Goal: Entertainment & Leisure: Consume media (video, audio)

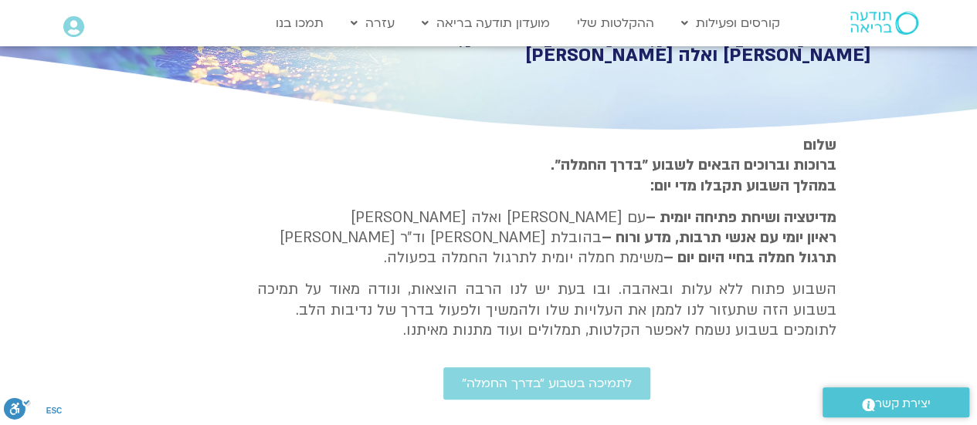
scroll to position [463, 0]
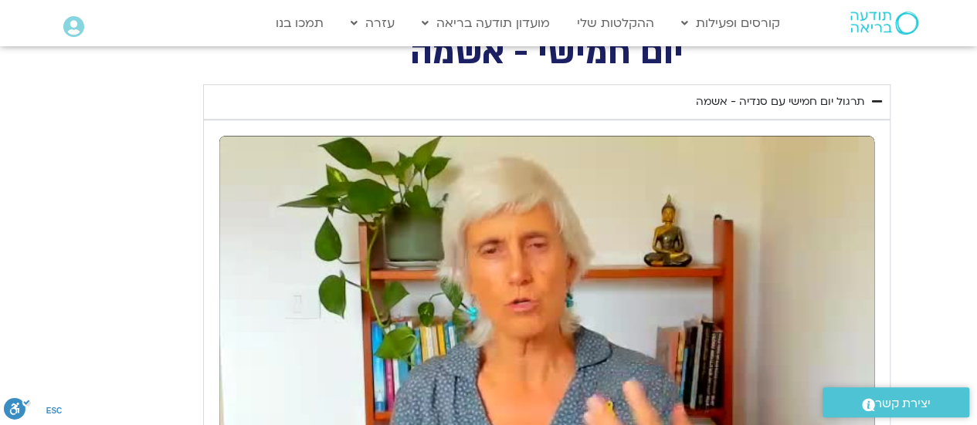
scroll to position [1004, 0]
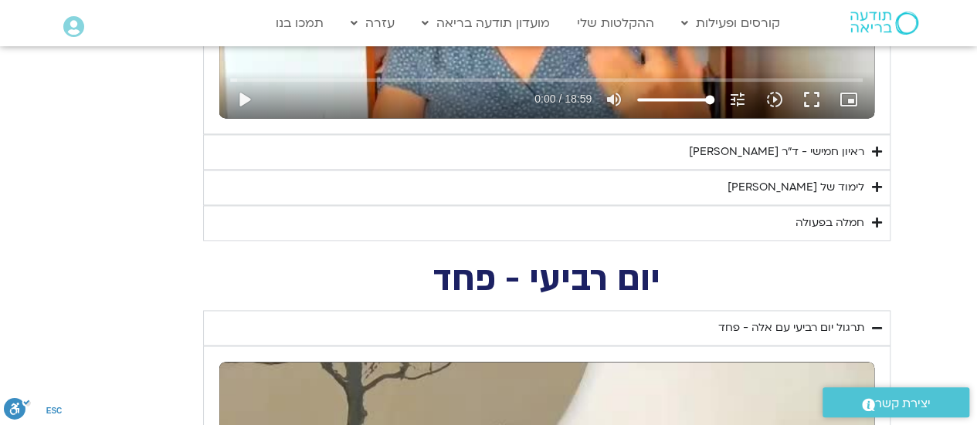
click at [777, 155] on div "ראיון חמישי - ד"ר [PERSON_NAME] אל-בר [PERSON_NAME]" at bounding box center [776, 152] width 175 height 19
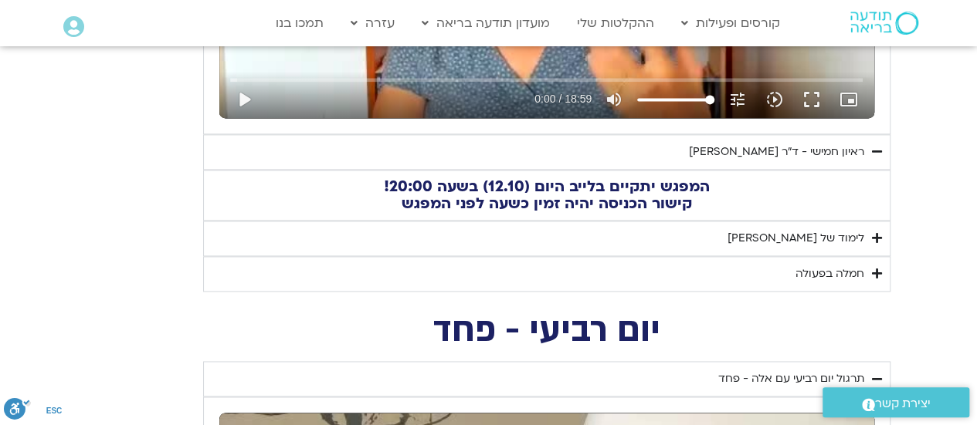
click at [790, 229] on div "לימוד של [PERSON_NAME]" at bounding box center [795, 238] width 137 height 19
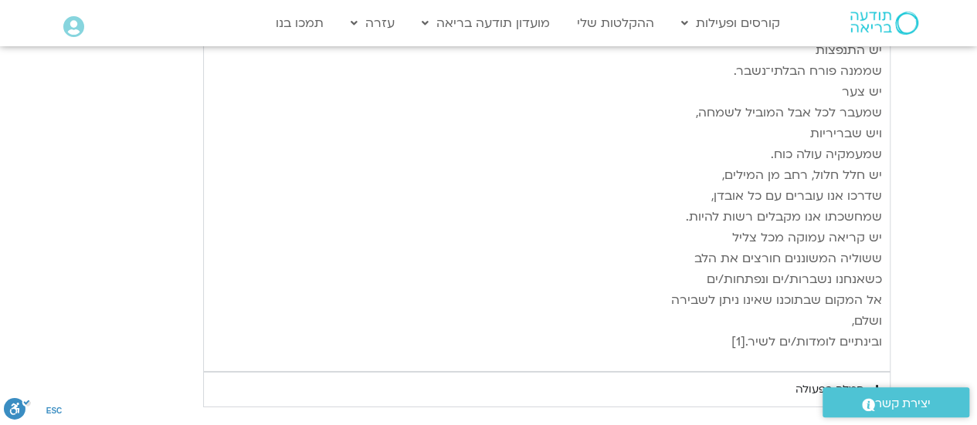
scroll to position [2470, 0]
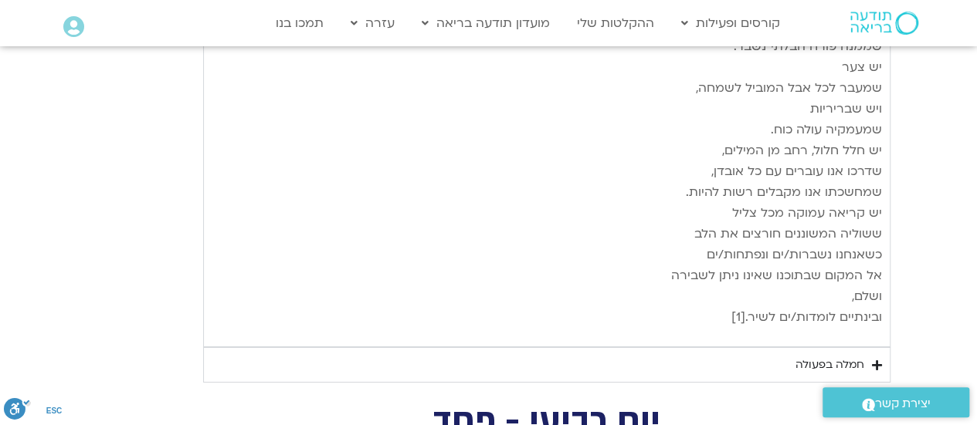
click at [431, 347] on summary "חמלה בפעולה" at bounding box center [546, 365] width 687 height 36
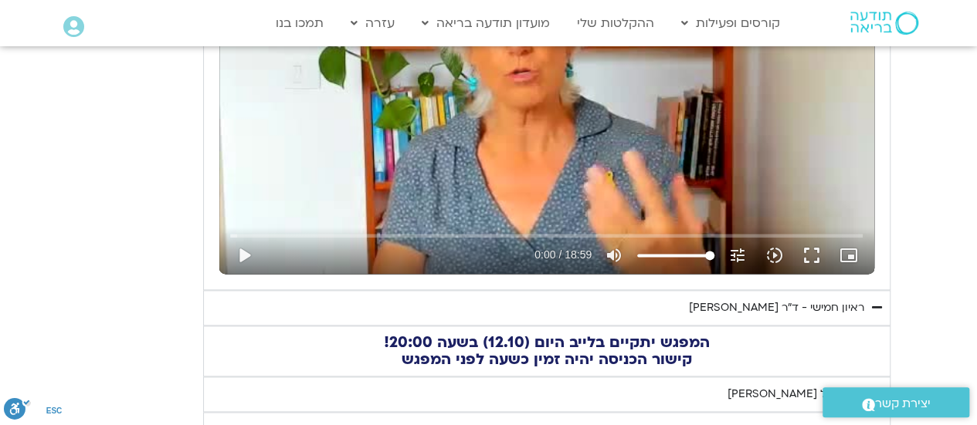
scroll to position [772, 0]
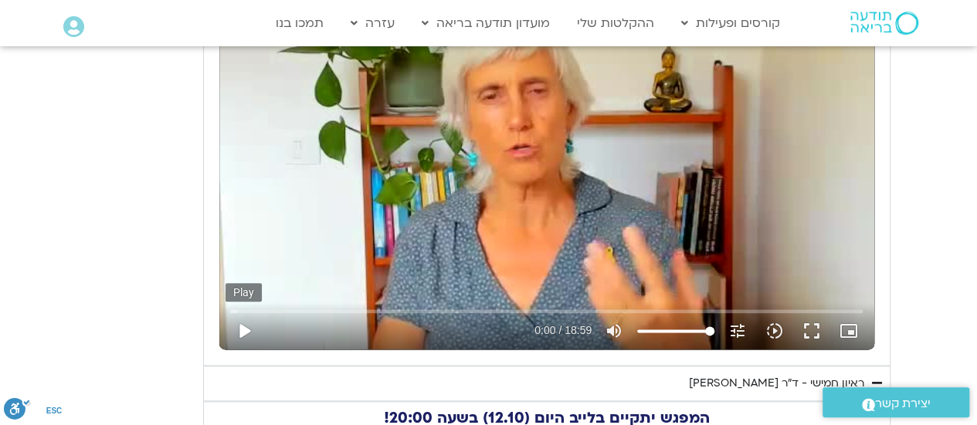
click at [247, 331] on button "play_arrow" at bounding box center [243, 331] width 37 height 37
type input "4.921327"
type input "92.6017992424242"
type input "5.025563"
type input "91.8442234848485"
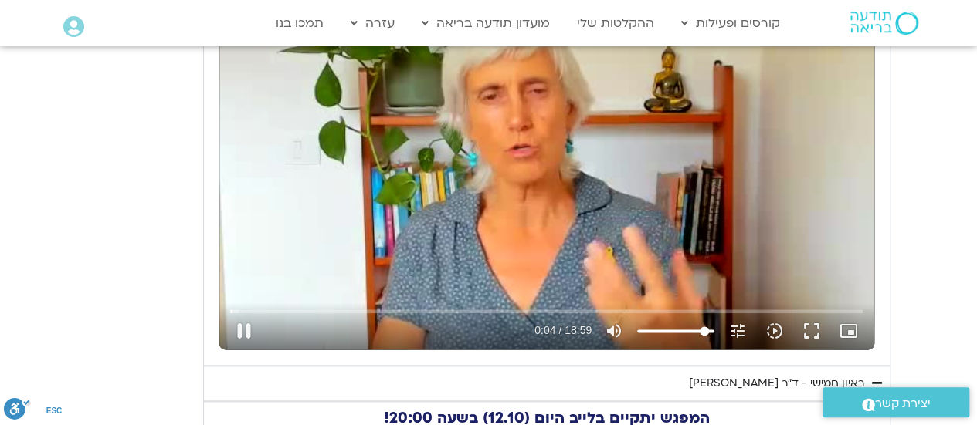
type input "5.042161"
type input "89.5714962121212"
type input "5.063494"
type input "88.0563446969697"
type input "5.075603"
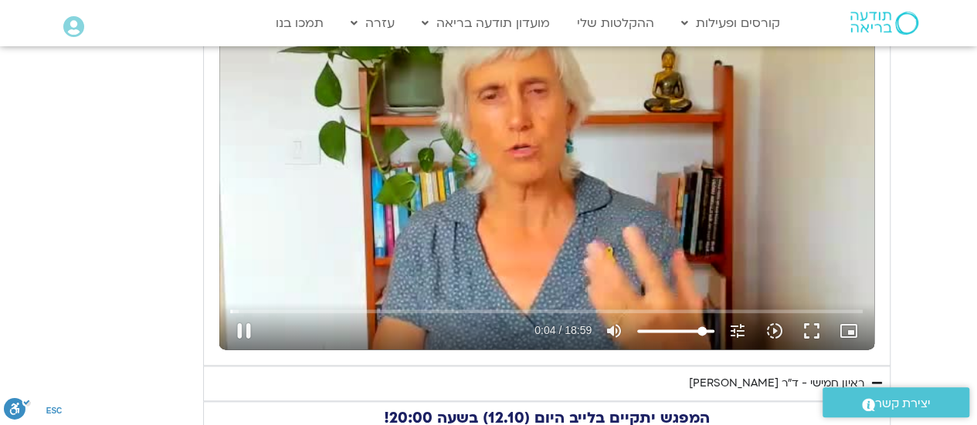
type input "85.7836174242424"
type input "5.091979"
type input "83.5108901515152"
type input "5.10868"
type input "81.2381628787879"
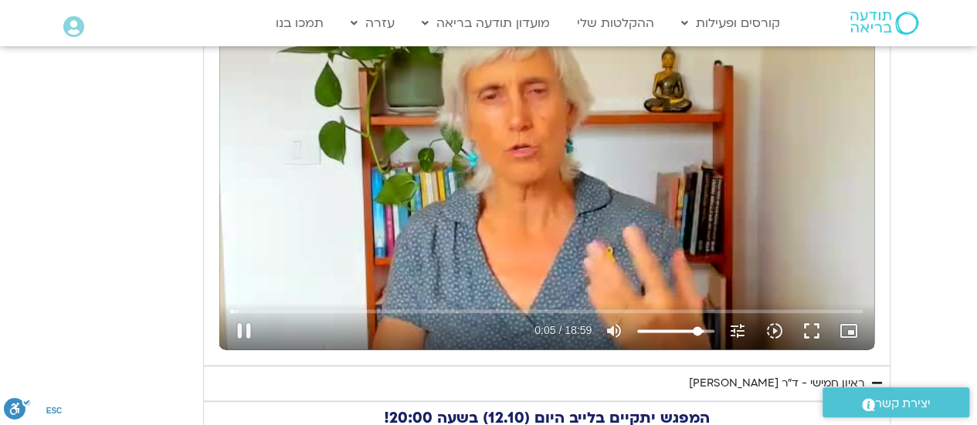
type input "5.125422"
type input "77.4502840909091"
type input "5.142634"
type input "74.4199810606061"
type input "5.175416"
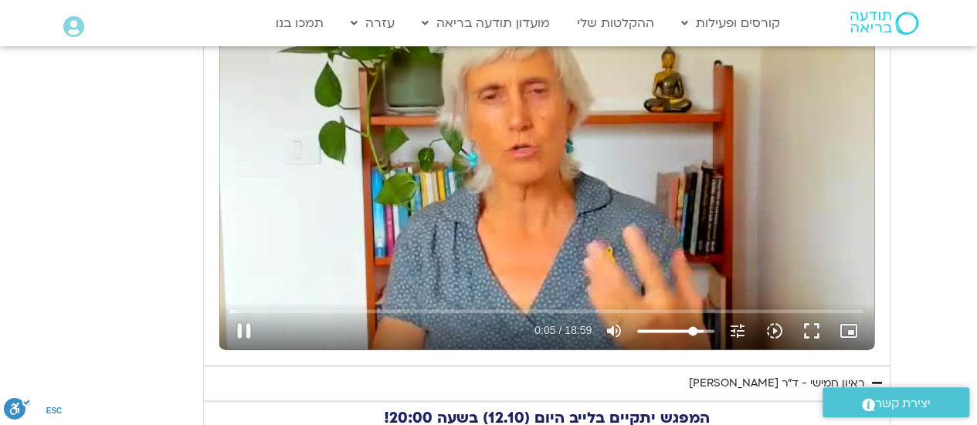
type input "72.1472537878788"
type input "5.195932"
type input "71.389678030303"
type input "5.292708"
type input "70.6321022727273"
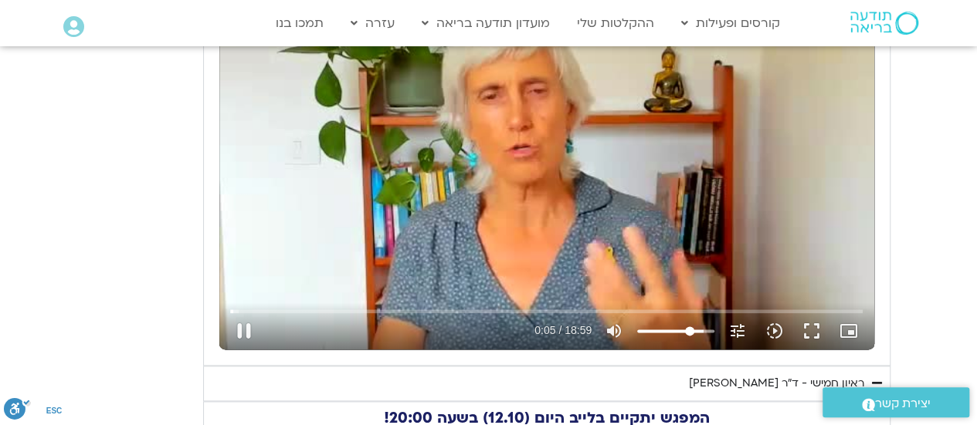
type input "5.308344"
type input "69.8745265151515"
type input "5.325643"
type input "69.1169507575758"
type input "5.342614"
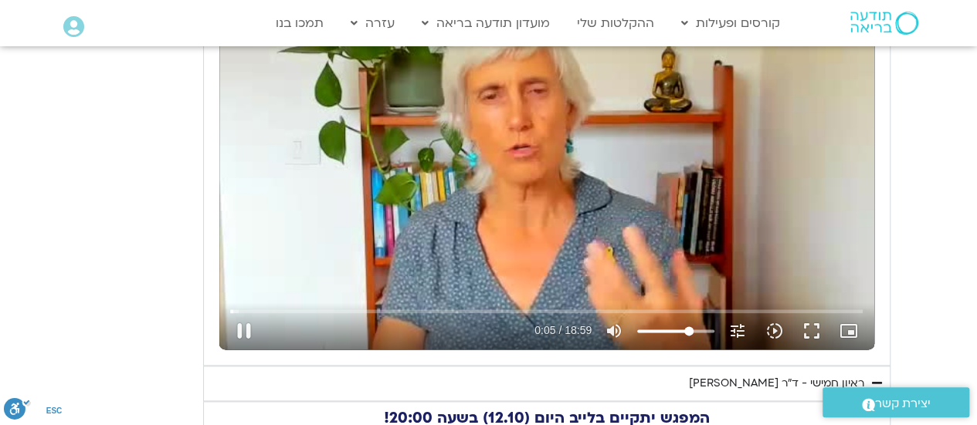
type input "68.359375"
type input "5.35895"
type input "66.8442234848485"
type input "5.375797"
type input "66.0866477272727"
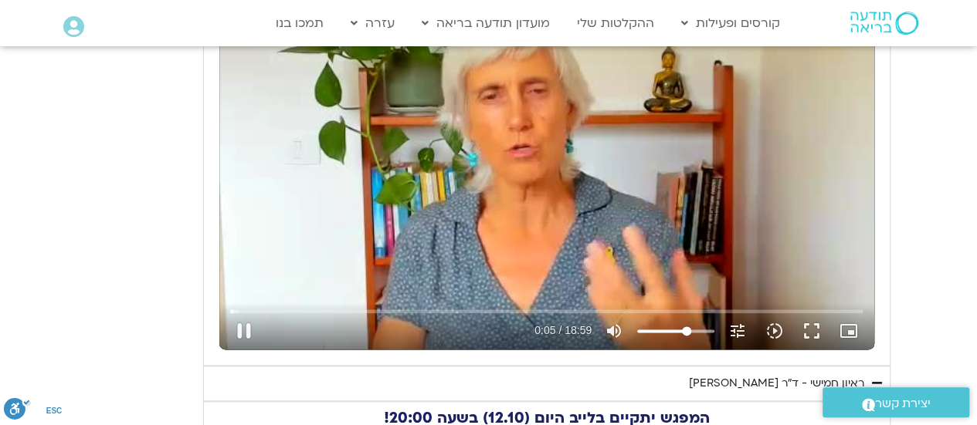
type input "5.392597"
type input "64.5714962121212"
type input "5.410033"
type input "63.8139204545455"
type input "5.426077"
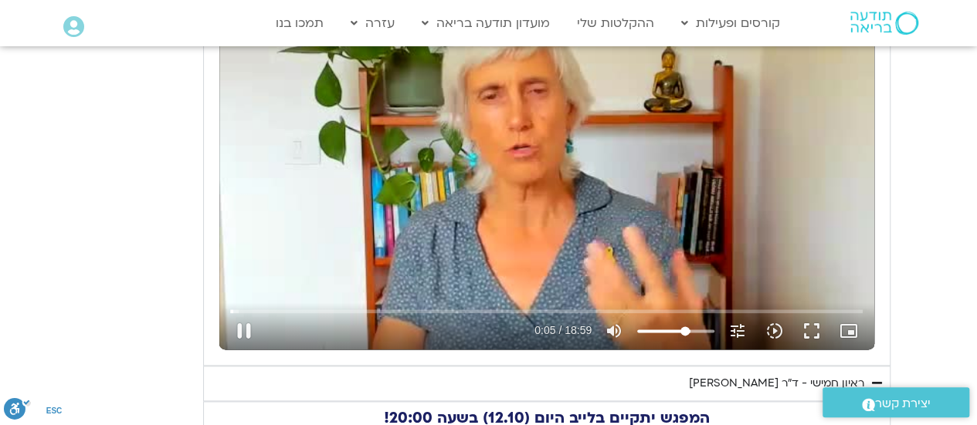
type input "62.2987689393939"
type input "5.441955"
type input "61.5411931818182"
type input "5.461207"
type input "60.0260416666667"
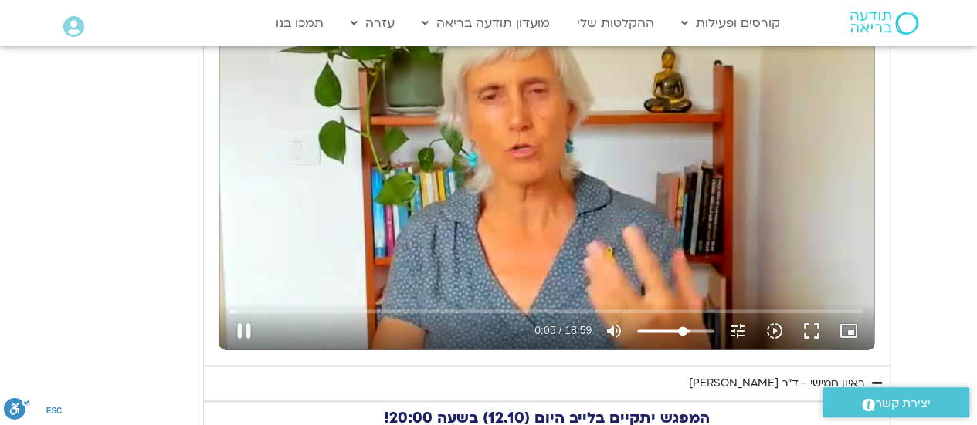
type input "5.47571"
type input "59.2684659090909"
type input "5.49209"
type input "57.7533143939394"
type input "5.50924"
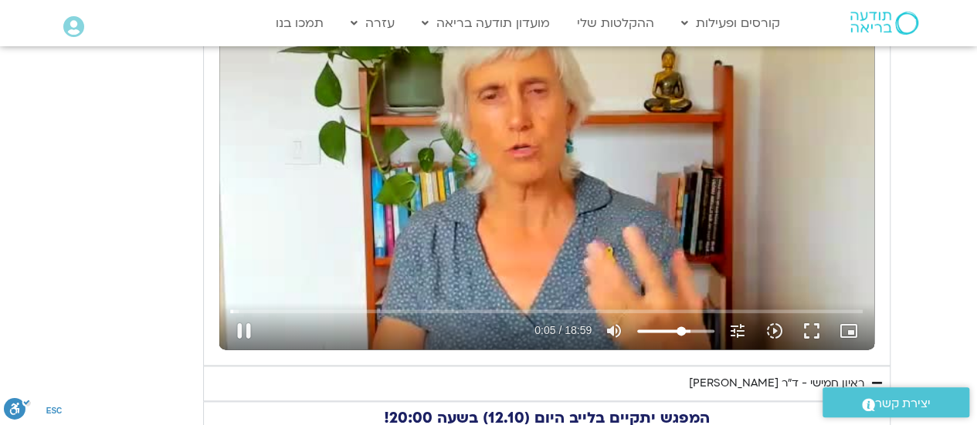
type input "56.9957386363636"
type input "5.544207"
type input "56.2381628787879"
type input "5.592687"
type input "55.4805871212121"
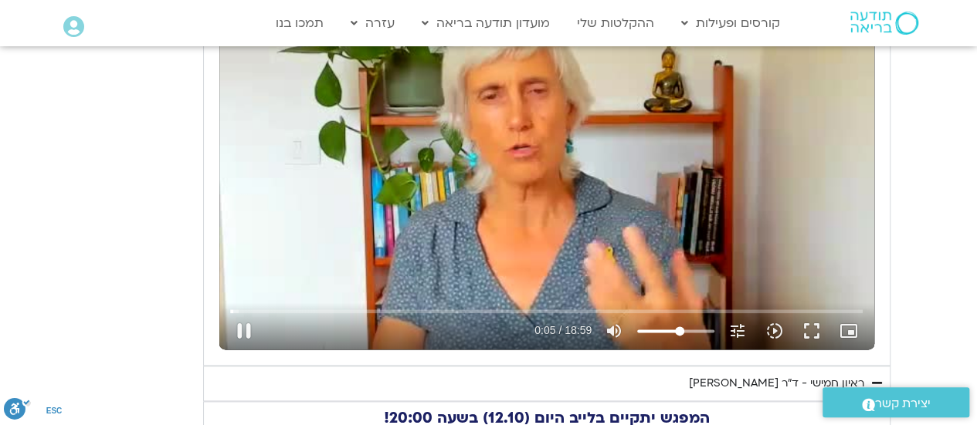
type input "5.843009"
type input "54.7230113636364"
type input "5.862825"
type input "53.9654356060606"
type input "5.87632"
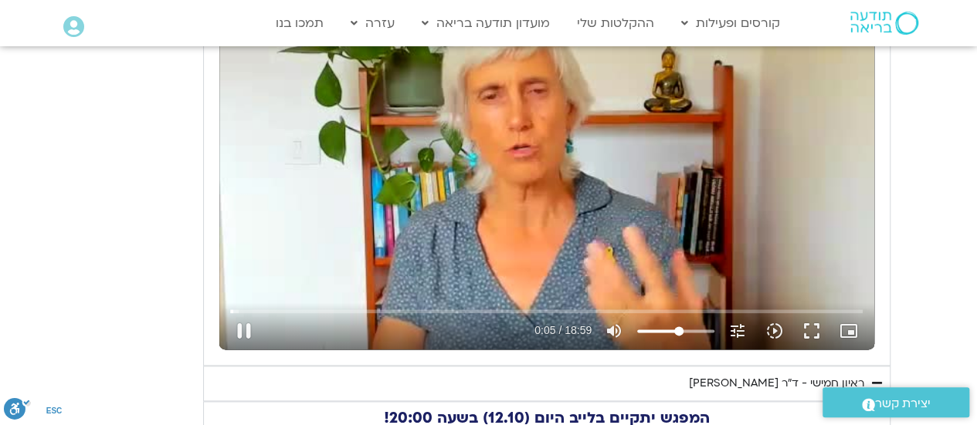
type input "51.6927083333333"
type input "5.892471"
type input "50.9351325757576"
type input "5.908741"
type input "49.4199810606061"
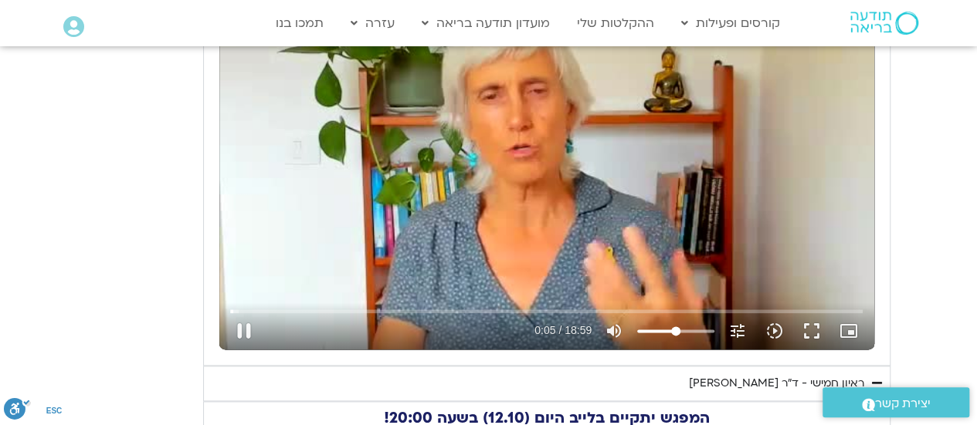
type input "5.927909"
type input "47.9048295454545"
type input "5.942801"
type input "47.1472537878788"
type input "5.958891"
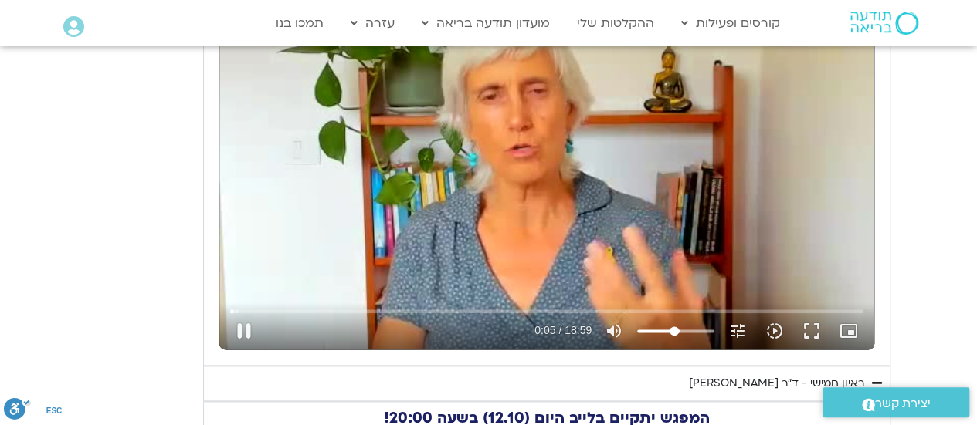
type input "46.389678030303"
type input "6.009275"
type input "45.6321022727273"
type input "6.042314"
type input "44.8745265151515"
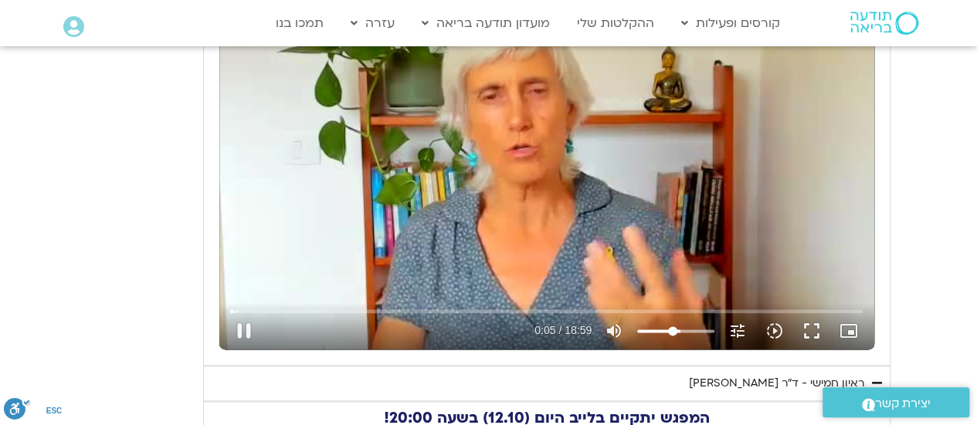
type input "6.075849"
type input "44.1169507575758"
type input "6.092588"
type input "43.359375"
type input "6.108749"
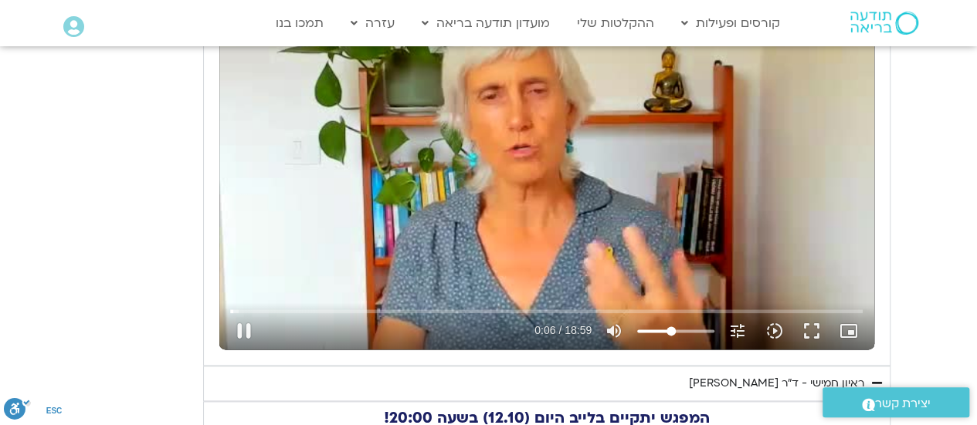
type input "42.6017992424242"
type input "6.142661"
type input "41.0866477272727"
type input "6.175364"
type input "39.5714962121212"
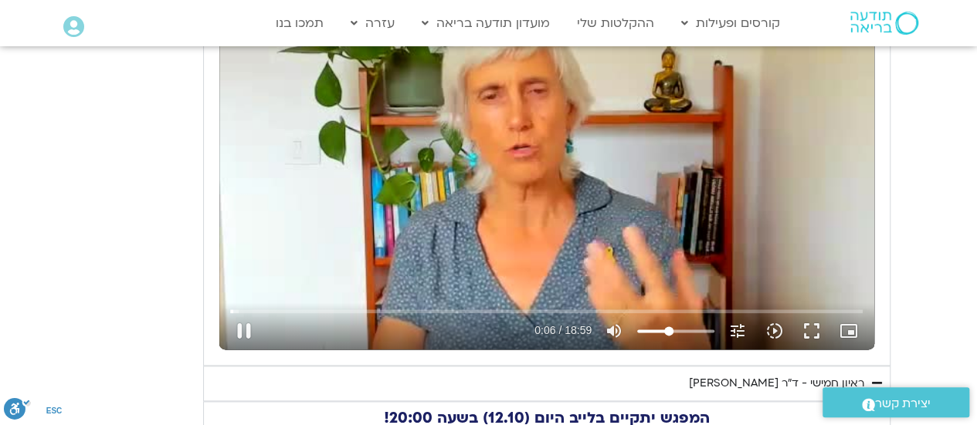
type input "6.192172"
type input "38.8139204545455"
type input "6.208786"
type input "37.2987689393939"
type input "6.225558"
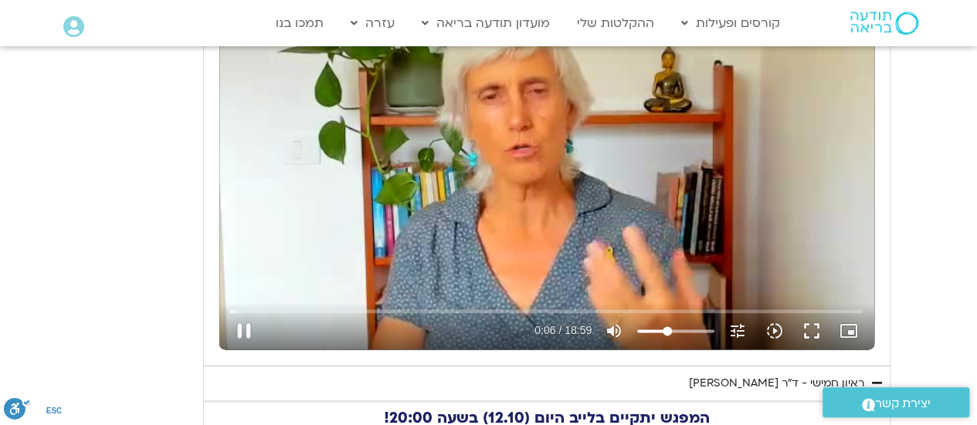
type input "36.5411931818182"
type input "6.244559"
type input "35.7836174242424"
type input "6.292566"
type input "35.0260416666667"
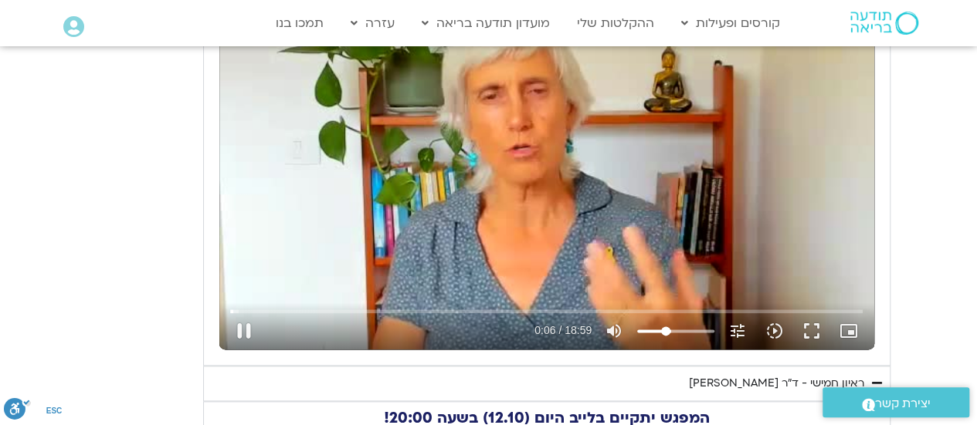
type input "6.308701"
type input "34.2684659090909"
type input "6.325618"
type input "33.5108901515152"
type input "6.342673"
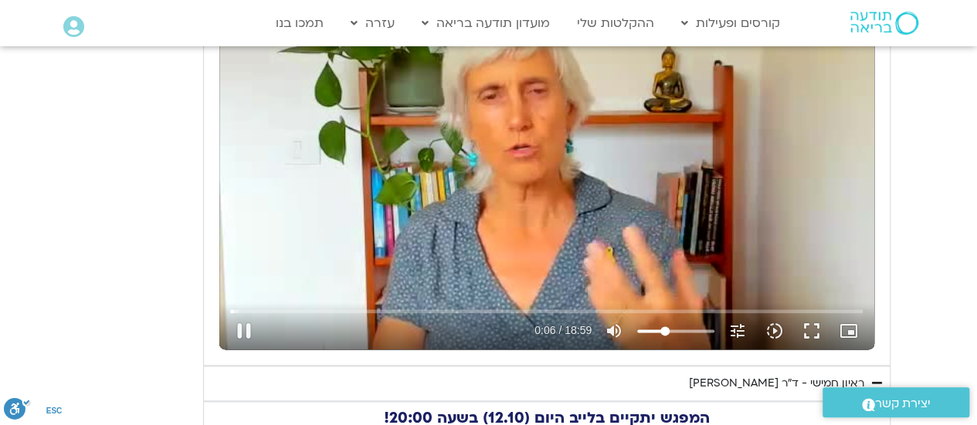
type input "32.7533143939394"
type input "6.359205"
type input "31.9957386363636"
type input "6.392809"
type input "31.2381628787879"
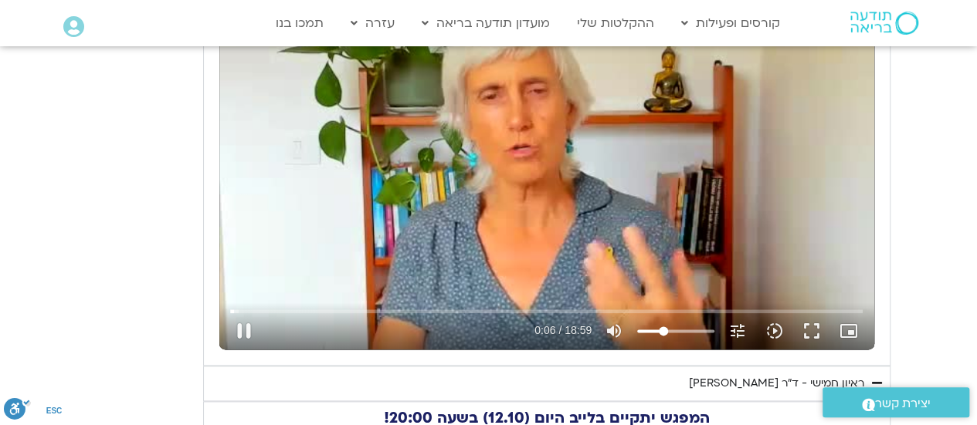
type input "6.408875"
type input "29.7230113636364"
type input "6.425229"
type input "28.9654356060606"
type input "6.443014"
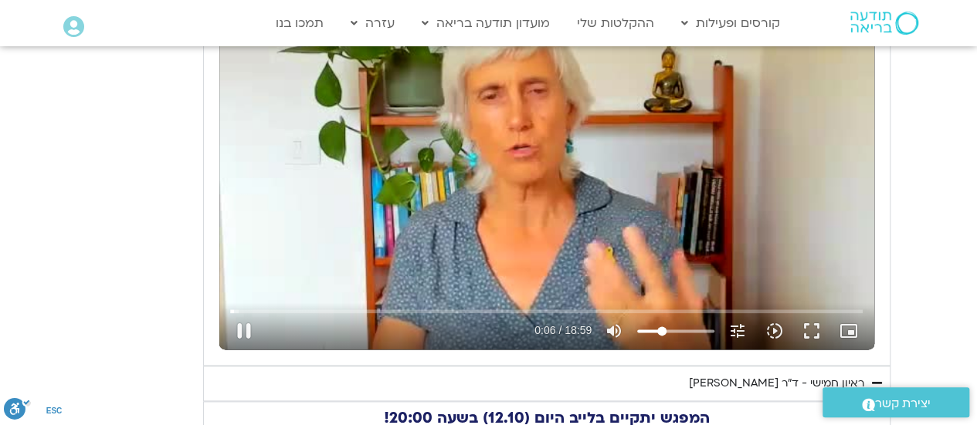
type input "28.2078598484849"
type input "6.459688"
type input "27.4502840909091"
type input "6.475119"
type input "25.9351325757576"
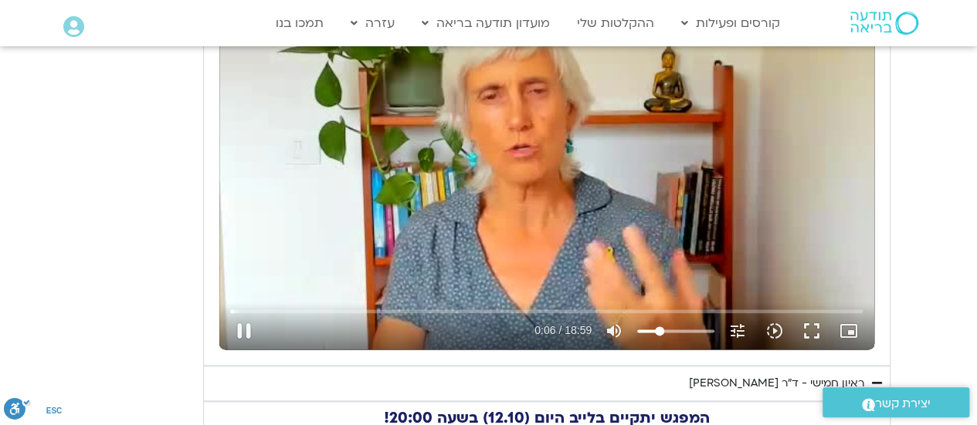
type input "6.492128"
type input "24.4199810606061"
type input "6.508779"
type input "23.6624053030303"
type input "6.525495"
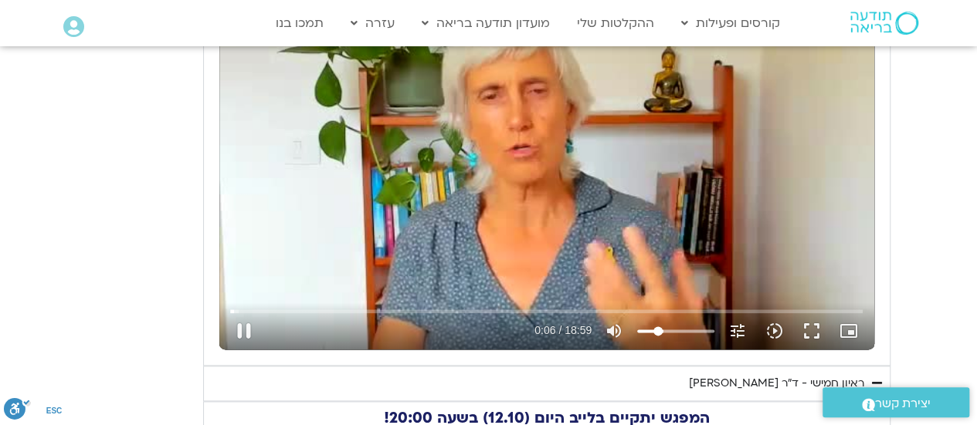
type input "22.9048295454545"
type input "6.592513"
type input "22.1472537878788"
type input "6.625719"
type input "21.389678030303"
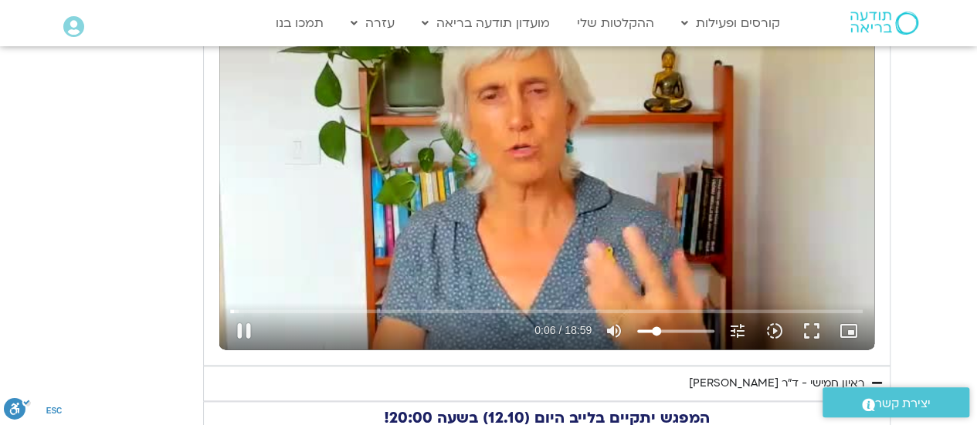
type input "6.659009"
type input "20.6321022727273"
type input "6.692078"
type input "19.8745265151515"
type input "6.709129"
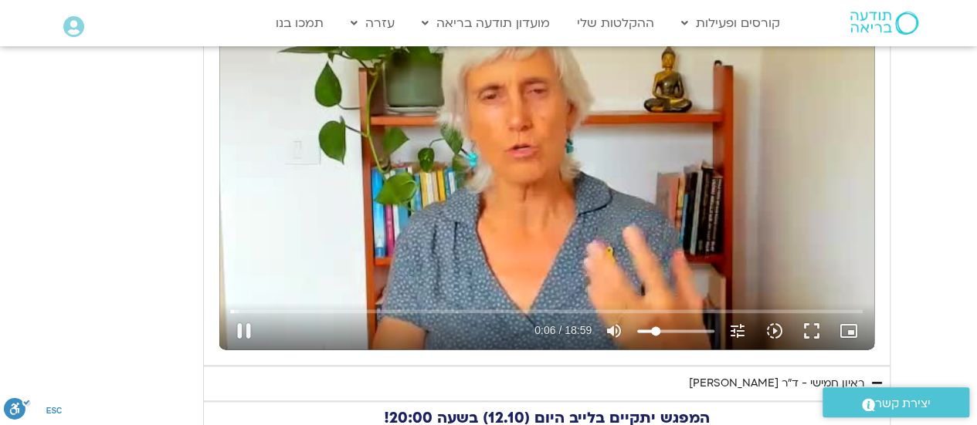
type input "19.1169507575758"
type input "6.762723"
type input "18.359375"
type input "6.908719"
type input "17.6017992424242"
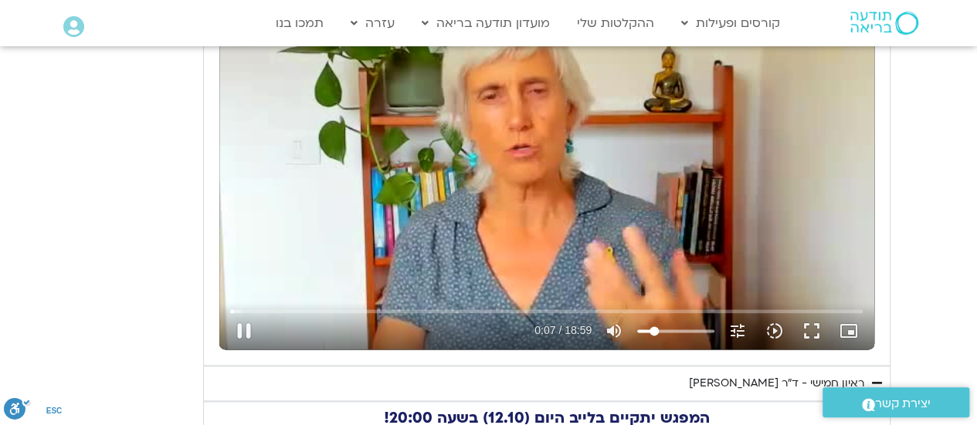
type input "7.276346"
drag, startPoint x: 704, startPoint y: 330, endPoint x: 653, endPoint y: 323, distance: 51.5
type input "17.6017992424242"
click at [653, 327] on input "Volume" at bounding box center [675, 331] width 77 height 9
click at [249, 326] on button "pause" at bounding box center [243, 331] width 37 height 37
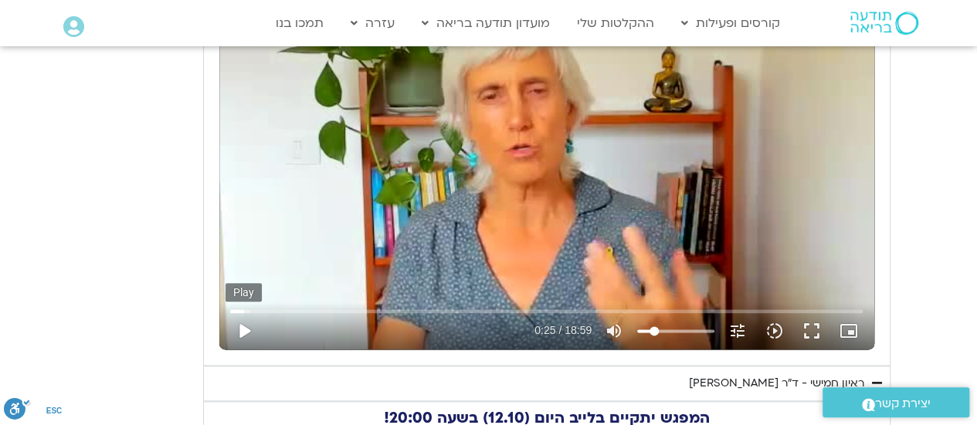
click at [235, 333] on button "play_arrow" at bounding box center [243, 331] width 37 height 37
click at [239, 340] on button "pause" at bounding box center [243, 331] width 37 height 37
type input "27.960524"
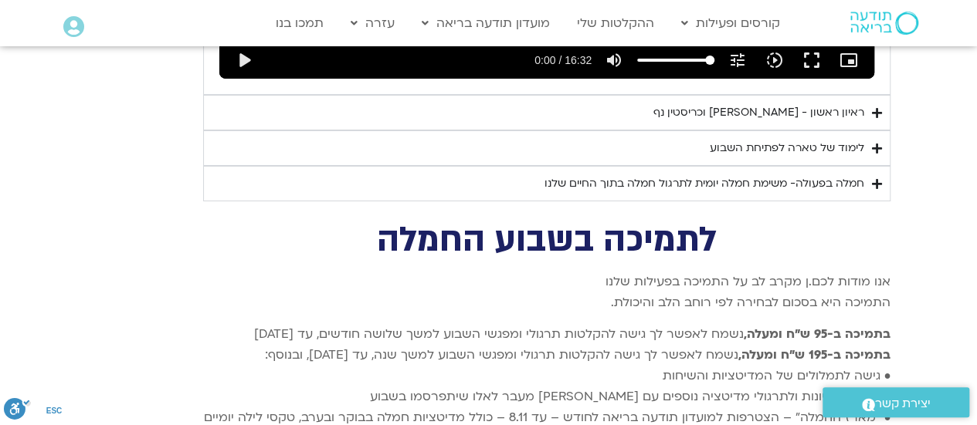
scroll to position [5402, 0]
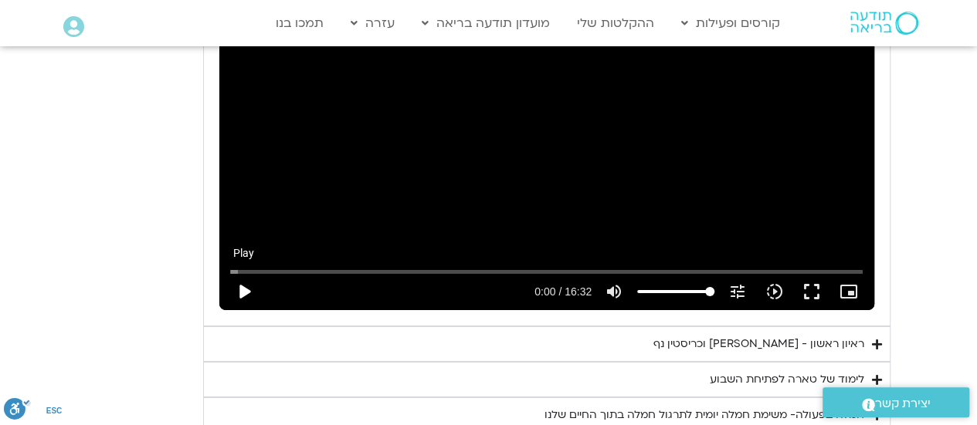
click at [247, 273] on button "play_arrow" at bounding box center [243, 291] width 37 height 37
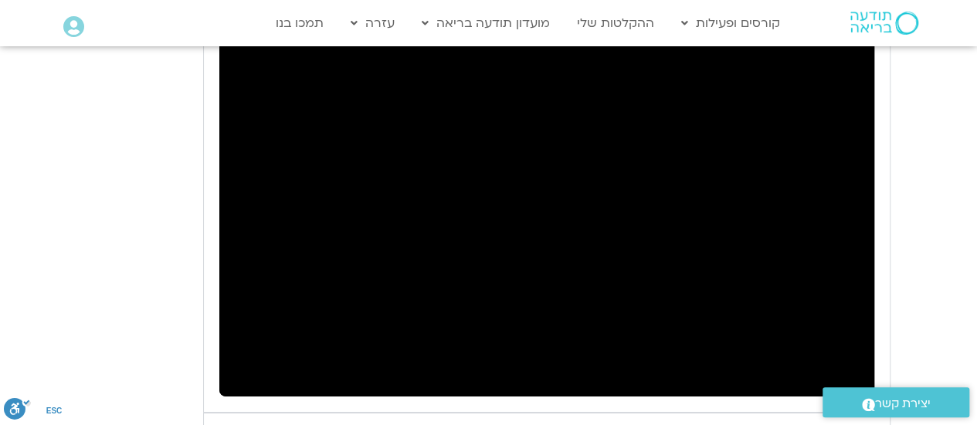
scroll to position [5325, 0]
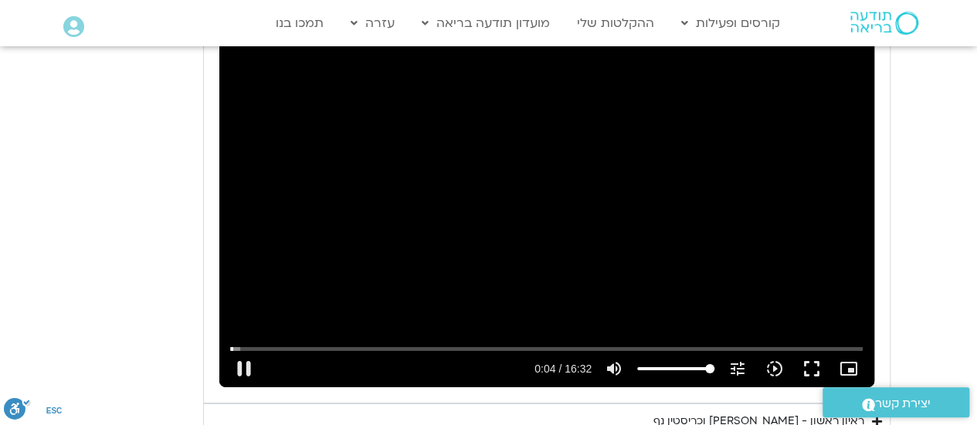
type input "4.909376"
type input "92.6017992424242"
type input "4.924743"
type input "88.8139204545455"
type input "4.941856"
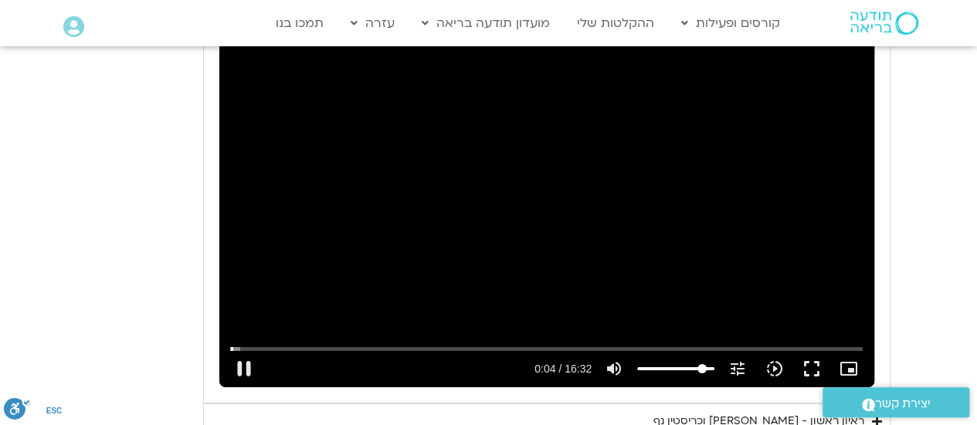
type input "85.0260416666667"
type input "4.95826"
type input "81.9957386363636"
type input "4.974953"
type input "81.2381628787879"
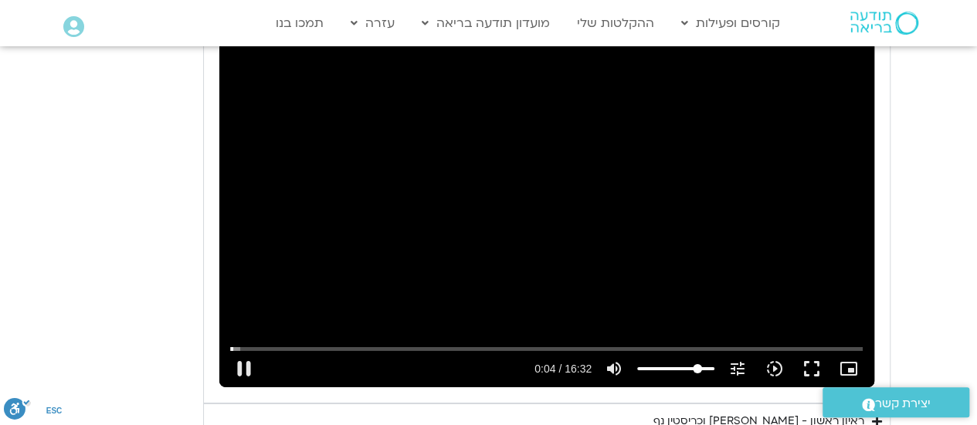
type input "4.991429"
type input "80.4805871212121"
type input "5.008406"
type input "79.7230113636364"
type input "5.042469"
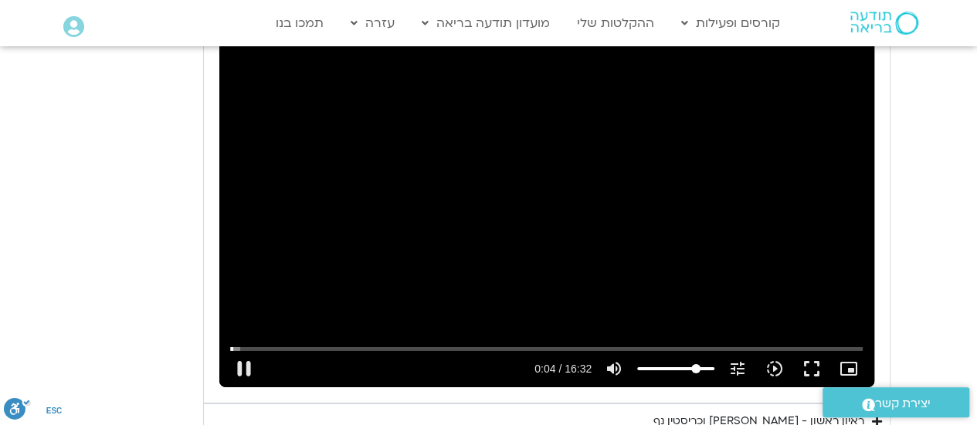
type input "78.9654356060606"
type input "5.110615"
type input "77.4502840909091"
type input "5.124967"
type input "75.9351325757576"
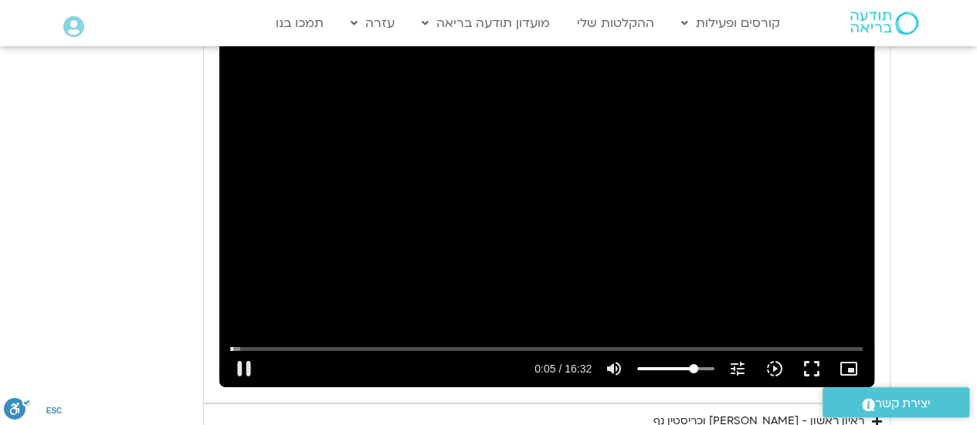
type input "5.141699"
type input "74.4199810606061"
type input "5.15859"
type input "72.1472537878788"
type input "5.174775"
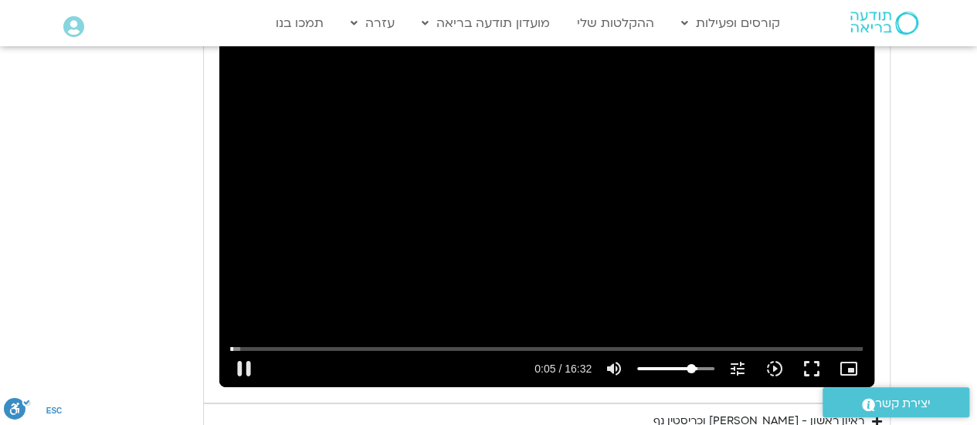
type input "66.0866477272727"
type input "5.193701"
type input "52.4502840909091"
type input "5.208131"
type input "49.4199810606061"
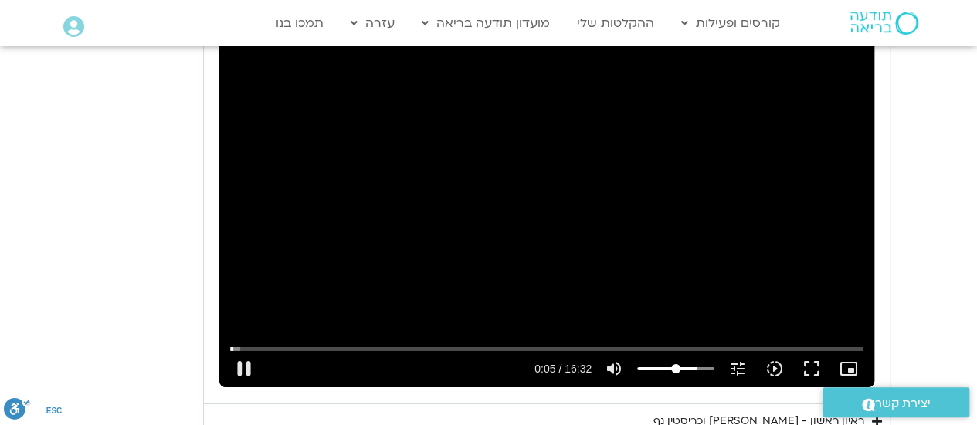
type input "5.225011"
type input "43.359375"
type input "5.241947"
type input "41.0866477272727"
type input "5.258372"
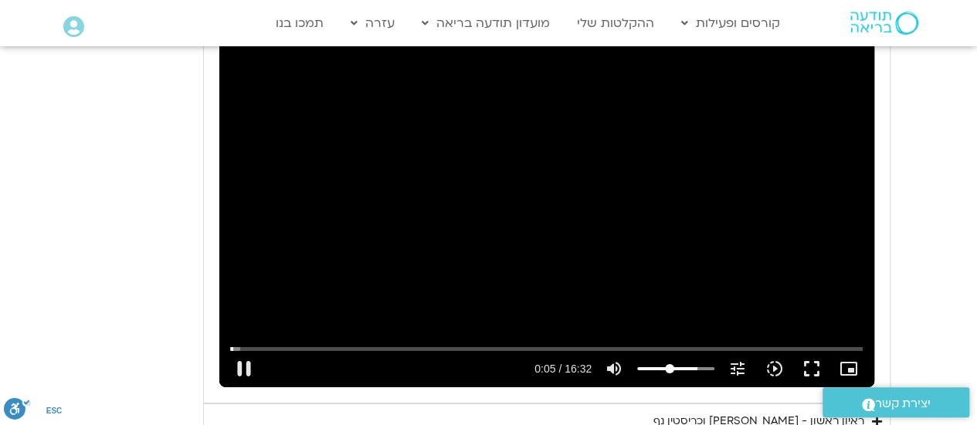
type input "40.329071969697"
type input "5.526577"
type input "39.5714962121212"
type input "5.558467"
type input "38.0563446969697"
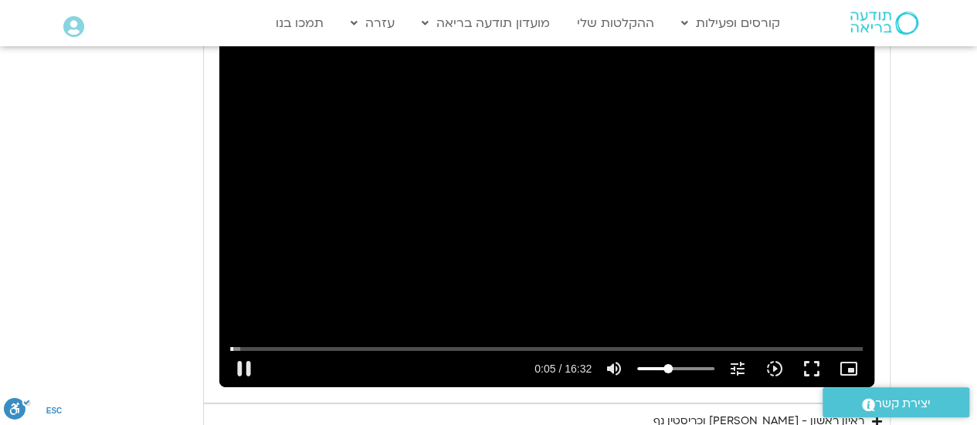
type input "5.57497"
type input "37.2987689393939"
type input "5.591721"
type input "36.5411931818182"
type input "5.608476"
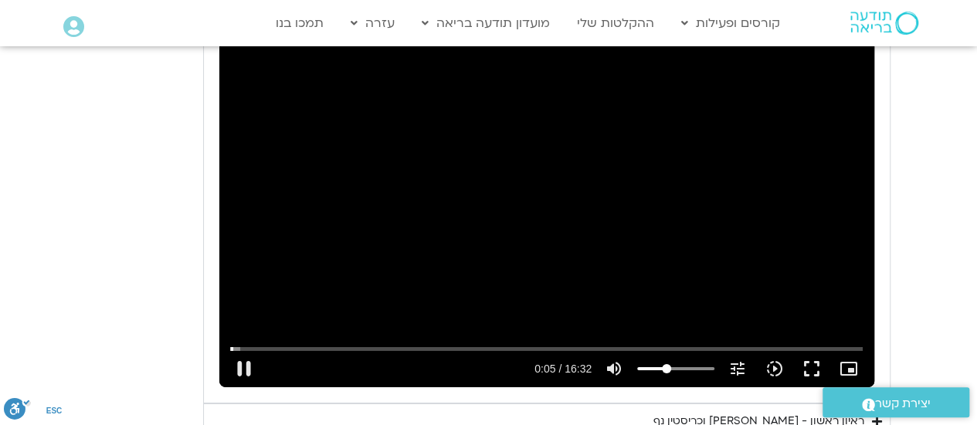
type input "35.0260416666667"
type input "5.625131"
type input "32.7533143939394"
type input "5.641639"
type input "31.2381628787879"
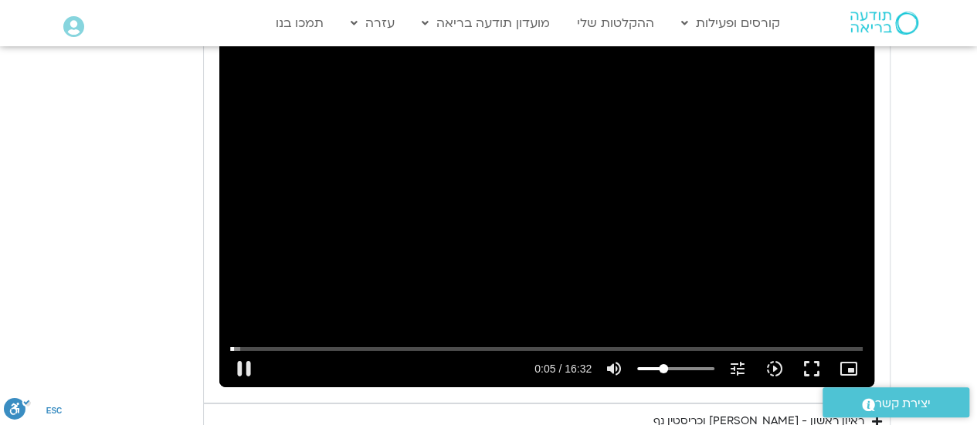
type input "5.6584"
type input "30.4805871212121"
type input "5.710985"
type input "29.7230113636364"
type input "5.792127"
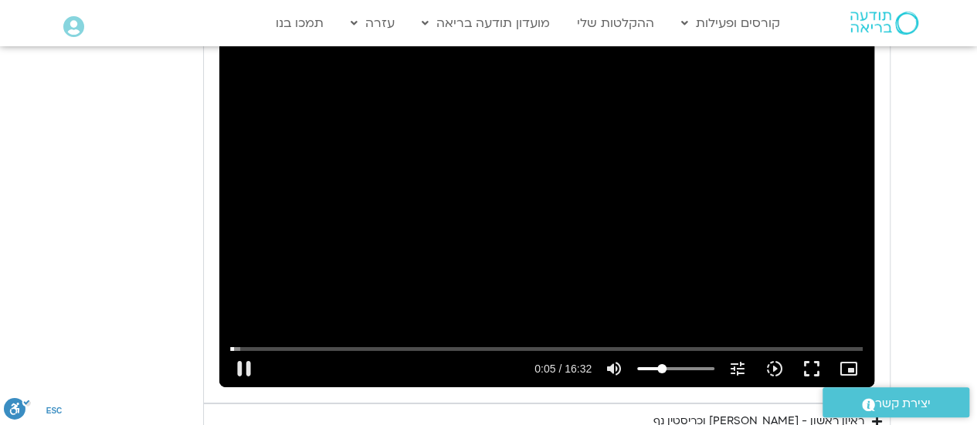
type input "28.9654356060606"
type input "6.054488"
drag, startPoint x: 707, startPoint y: 274, endPoint x: 661, endPoint y: 268, distance: 46.7
type input "28.9654356060606"
click at [661, 364] on input "Volume" at bounding box center [675, 368] width 77 height 9
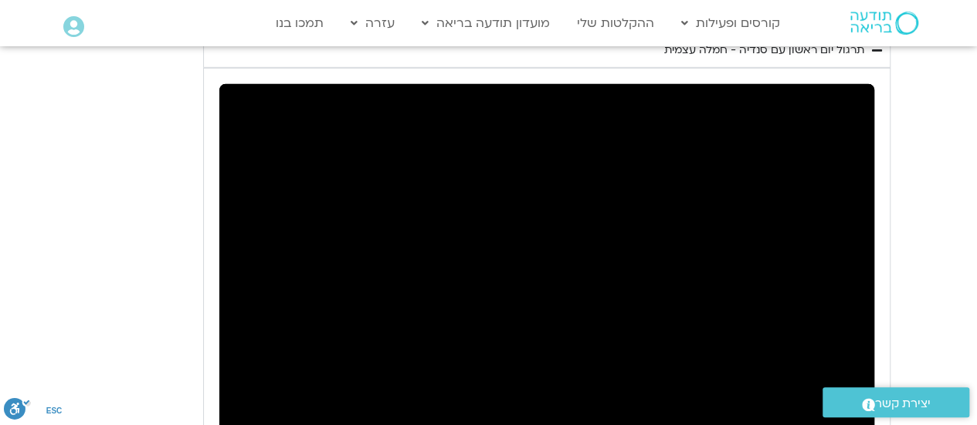
scroll to position [5170, 0]
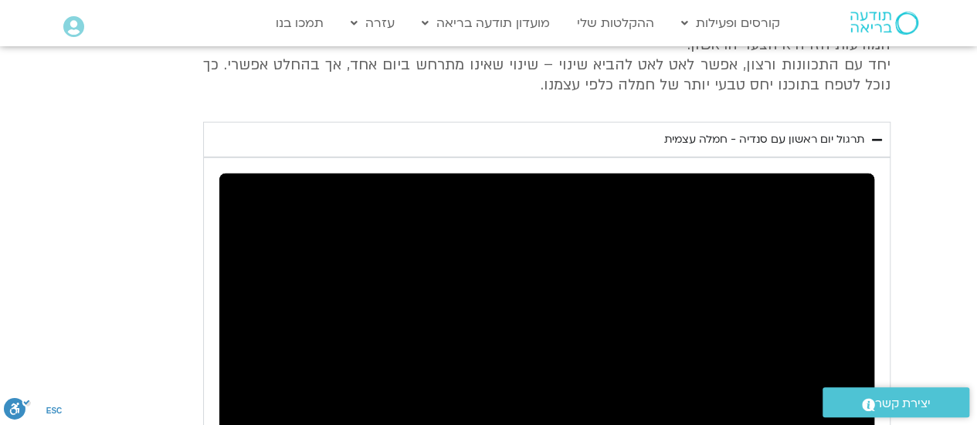
drag, startPoint x: 865, startPoint y: 349, endPoint x: 182, endPoint y: 293, distance: 684.7
click at [182, 293] on div "יום ראשון - חמלה עצמית השבוע שלנו מתחיל מהבסיס, תרגול של חמלה עצמית – נוכחת וקש…" at bounding box center [488, 280] width 803 height 770
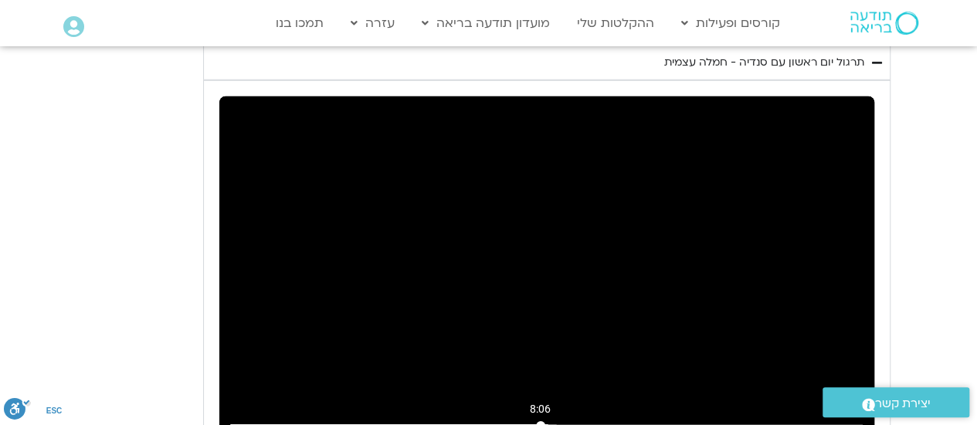
click at [540, 421] on input "Seek" at bounding box center [546, 425] width 632 height 9
type input "488.133079"
type input "29.7230113636364"
type input "488.149332"
type input "30.4805871212121"
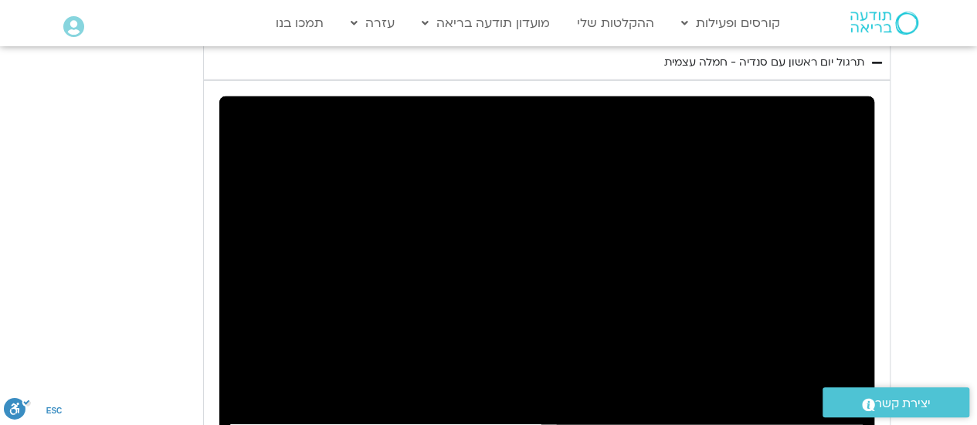
type input "488.184583"
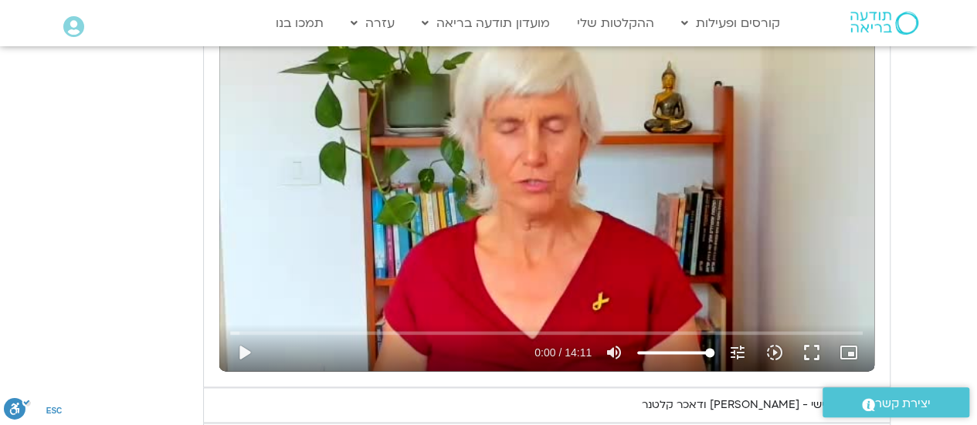
scroll to position [3781, 0]
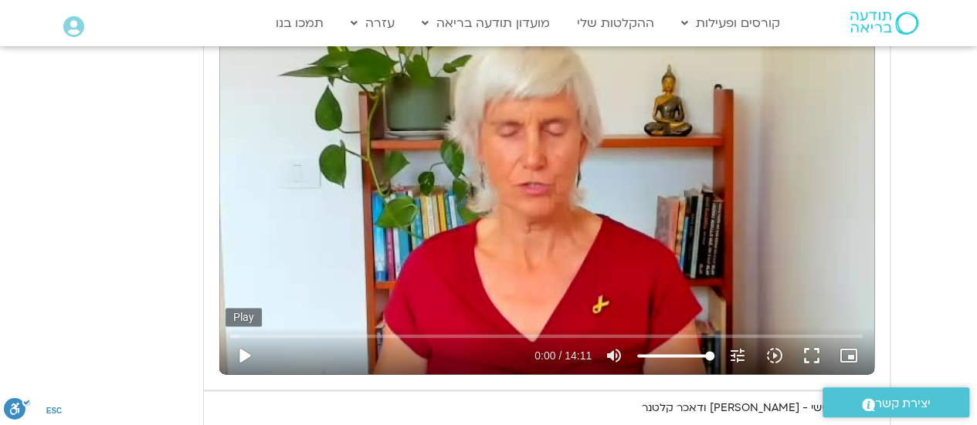
click at [242, 337] on button "play_arrow" at bounding box center [243, 355] width 37 height 37
drag, startPoint x: 707, startPoint y: 285, endPoint x: 674, endPoint y: 285, distance: 33.2
click at [674, 351] on input "Volume" at bounding box center [675, 355] width 77 height 9
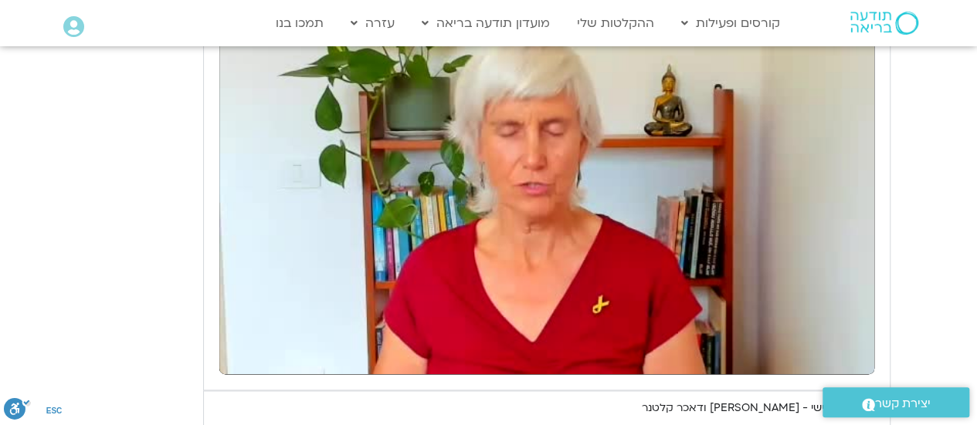
click at [568, 391] on summary "ראיון שלישי - [PERSON_NAME] ודאכר [PERSON_NAME]" at bounding box center [546, 409] width 687 height 36
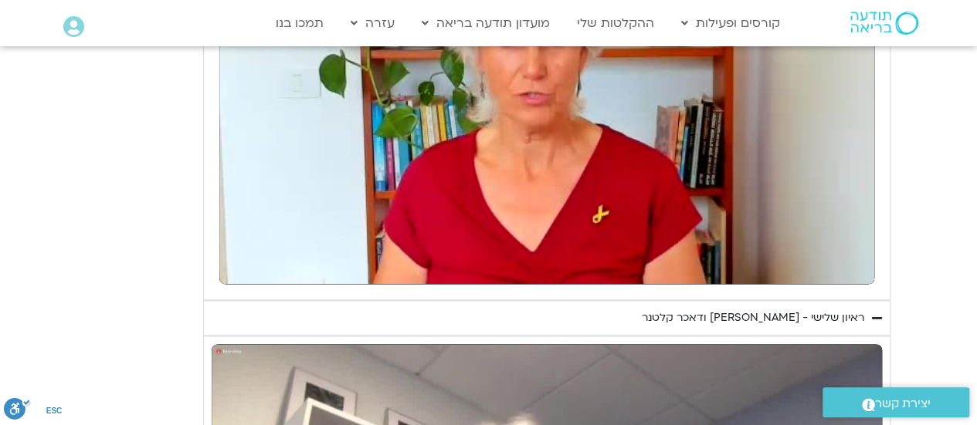
scroll to position [3858, 0]
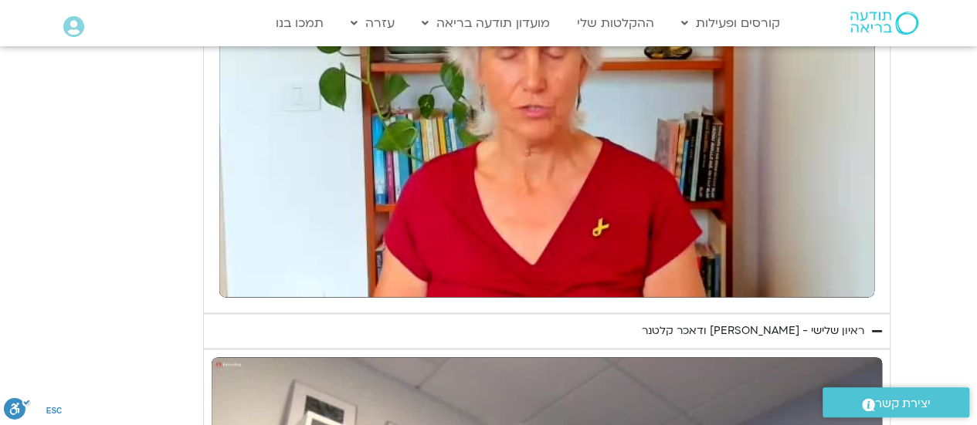
click at [869, 313] on summary "ראיון שלישי - [PERSON_NAME] ודאכר [PERSON_NAME]" at bounding box center [546, 331] width 687 height 36
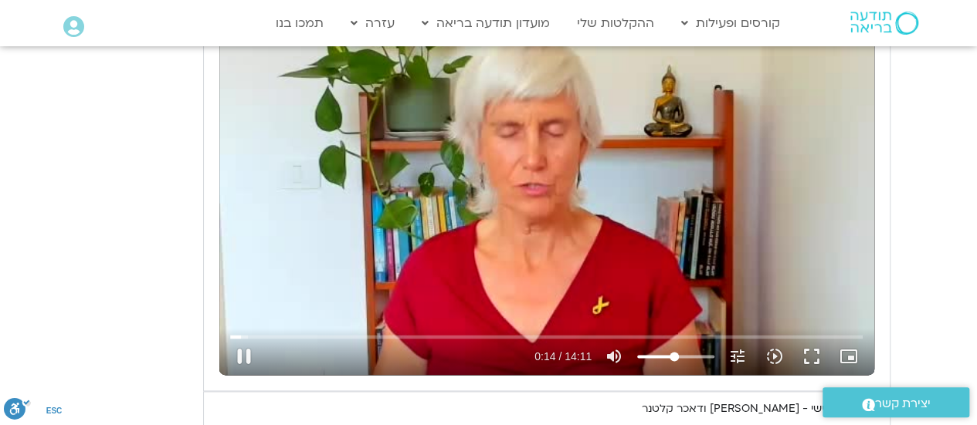
scroll to position [3781, 0]
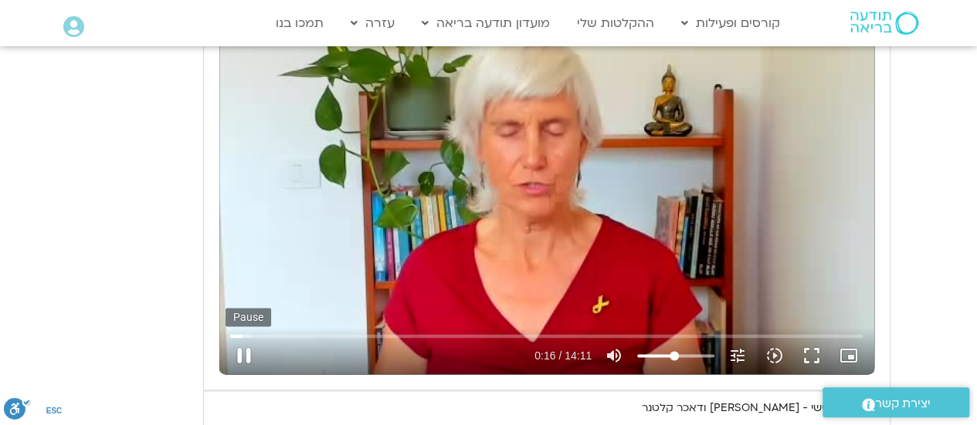
click at [239, 337] on button "pause" at bounding box center [243, 355] width 37 height 37
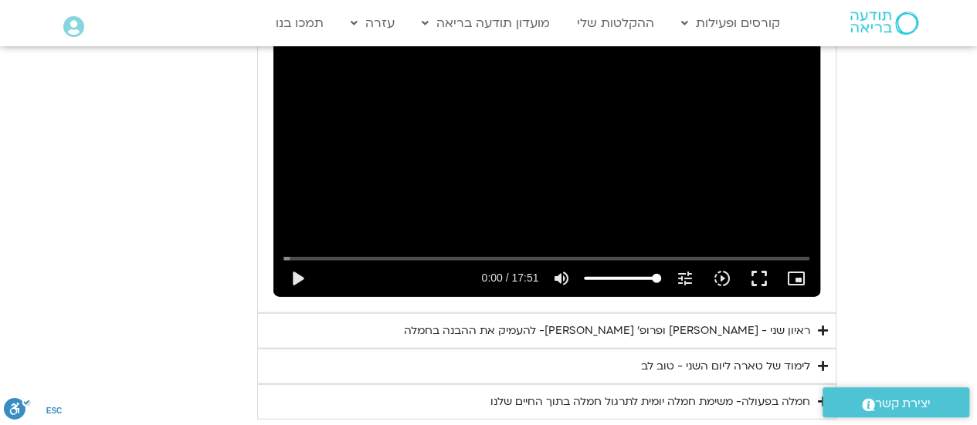
scroll to position [4553, 0]
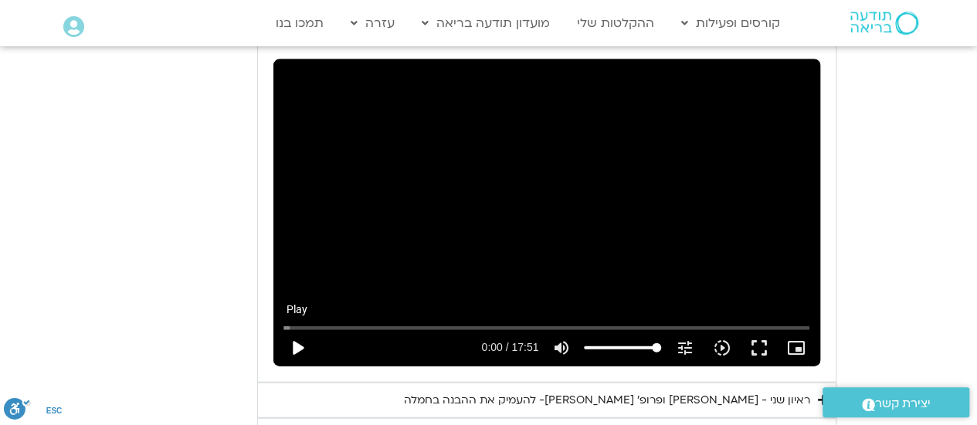
click at [293, 330] on button "play_arrow" at bounding box center [297, 348] width 37 height 37
drag, startPoint x: 648, startPoint y: 257, endPoint x: 633, endPoint y: 256, distance: 15.5
click at [633, 344] on input "Volume" at bounding box center [622, 348] width 77 height 9
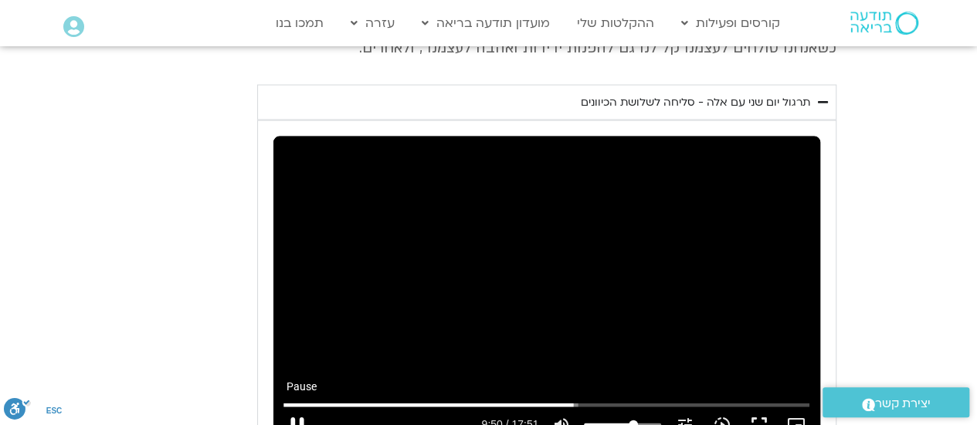
click at [298, 407] on button "pause" at bounding box center [297, 425] width 37 height 37
